Goal: Task Accomplishment & Management: Manage account settings

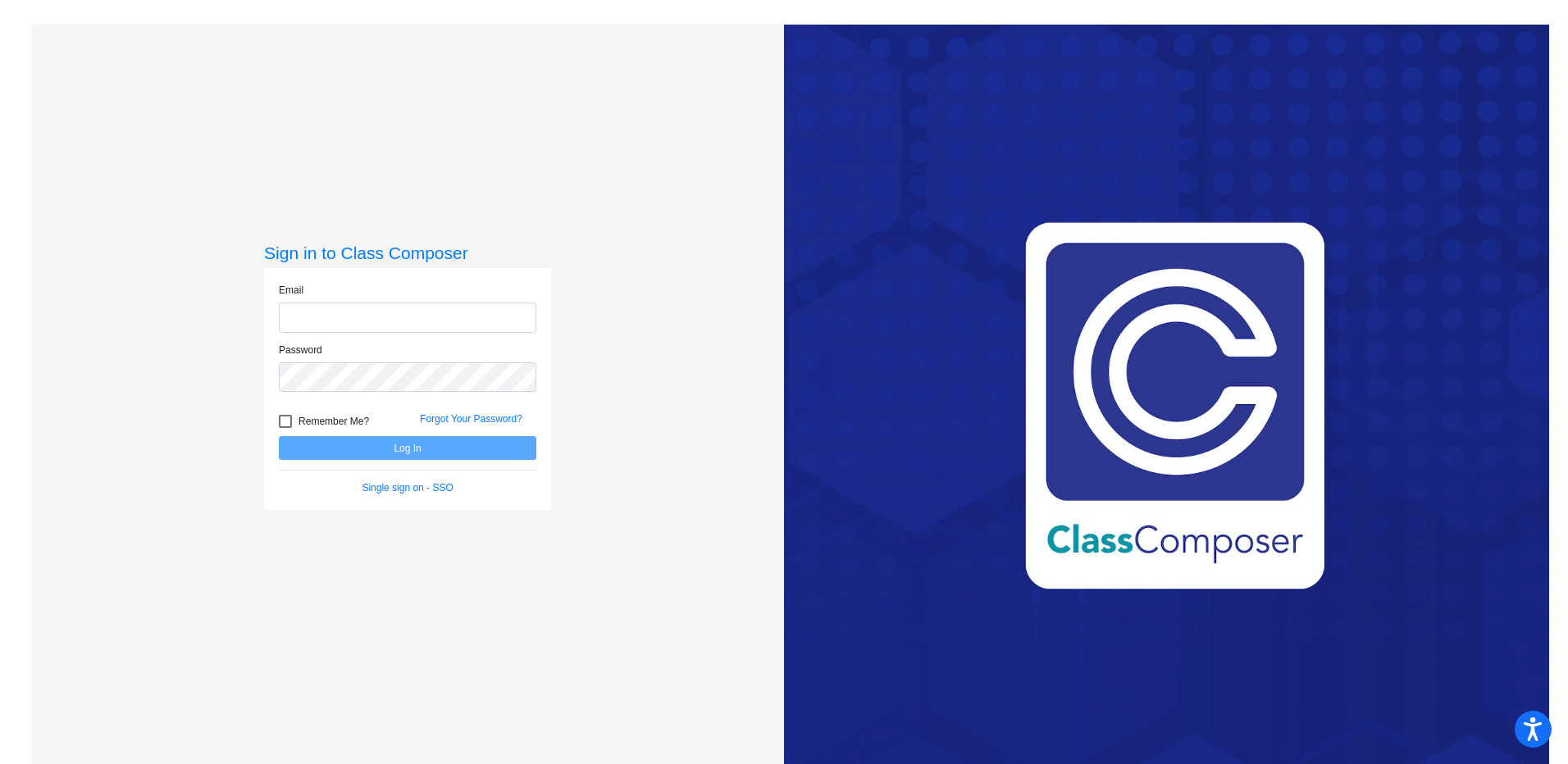
type input "elliott.198818@yahoo.com"
click at [435, 447] on button "Log In" at bounding box center [407, 448] width 257 height 24
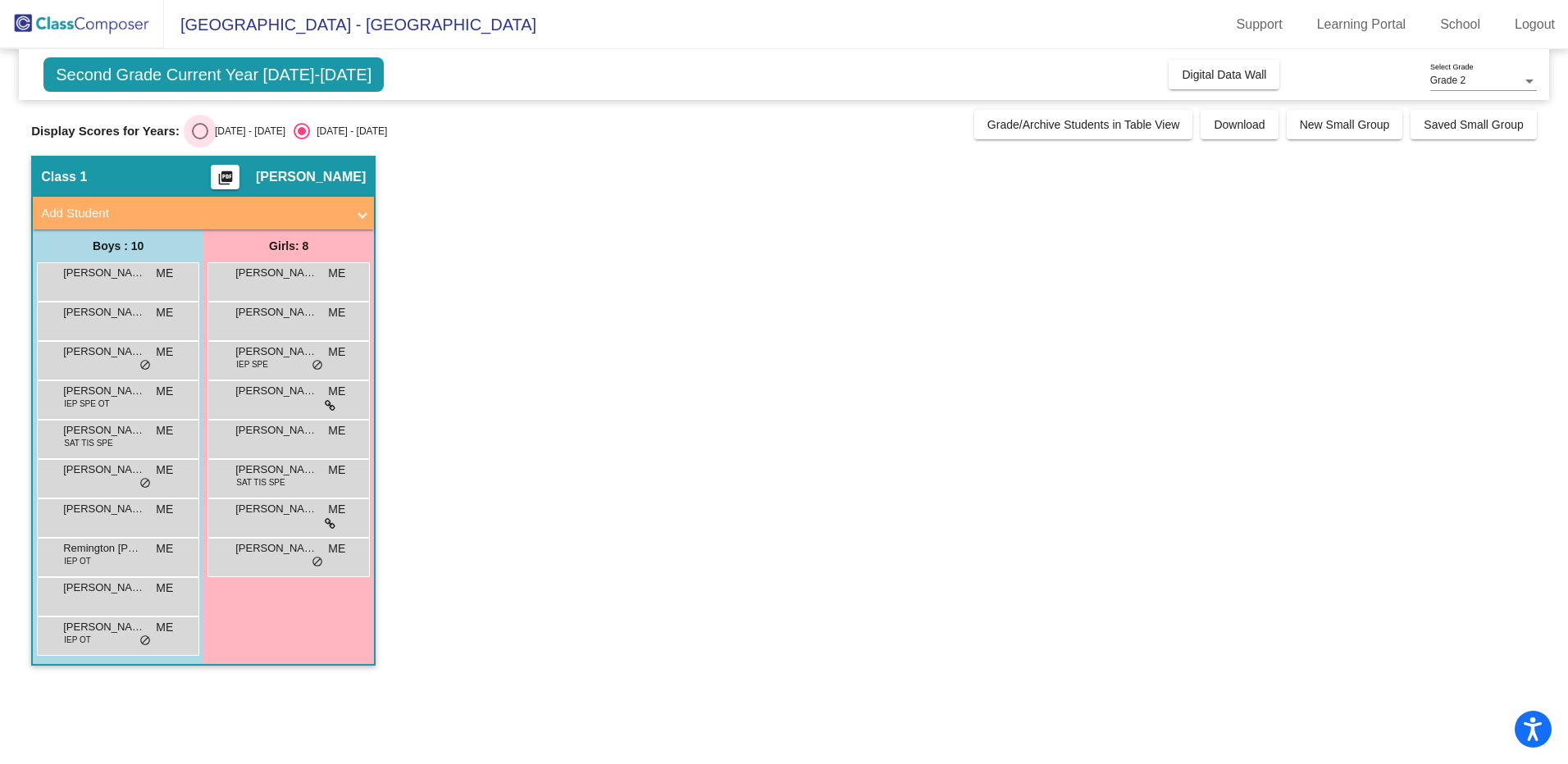
click at [196, 131] on div "Select an option" at bounding box center [201, 131] width 16 height 16
click at [200, 140] on input "[DATE] - [DATE]" at bounding box center [200, 140] width 1 height 1
radio input "true"
